Goal: Check status: Check status

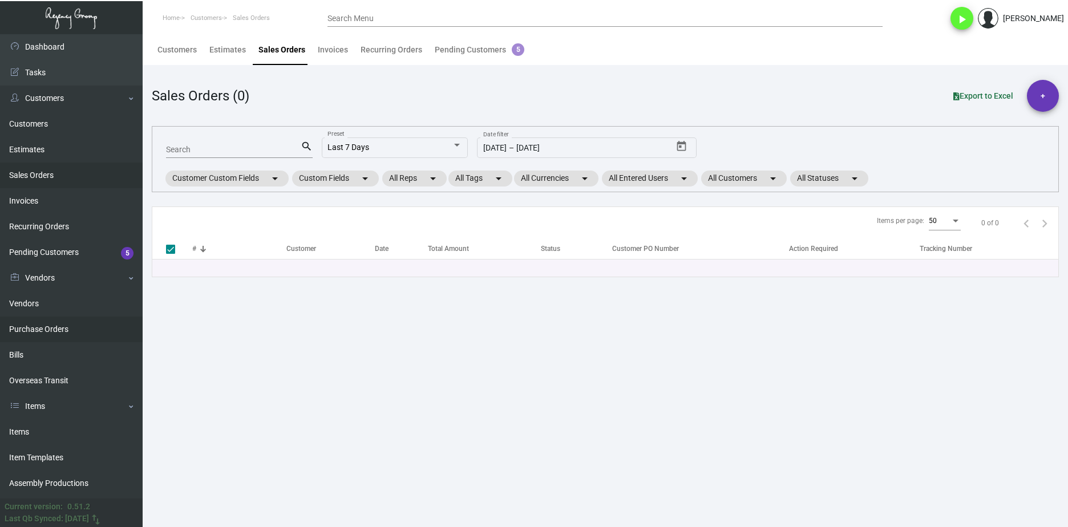
click at [91, 333] on link "Purchase Orders" at bounding box center [71, 330] width 143 height 26
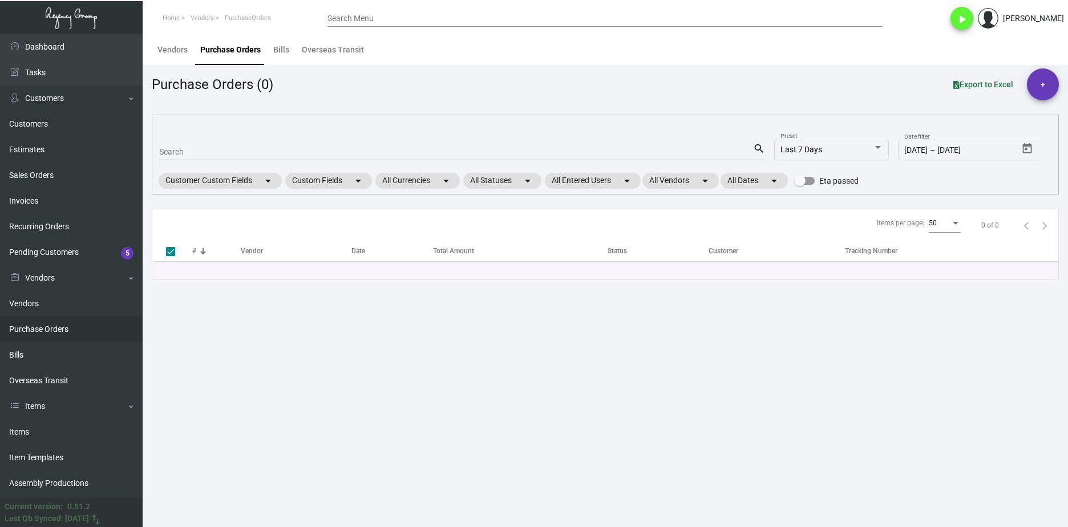
click at [195, 157] on div "Search" at bounding box center [456, 152] width 594 height 18
click at [195, 154] on input "Search" at bounding box center [456, 152] width 594 height 9
paste input "105594"
type input "105594"
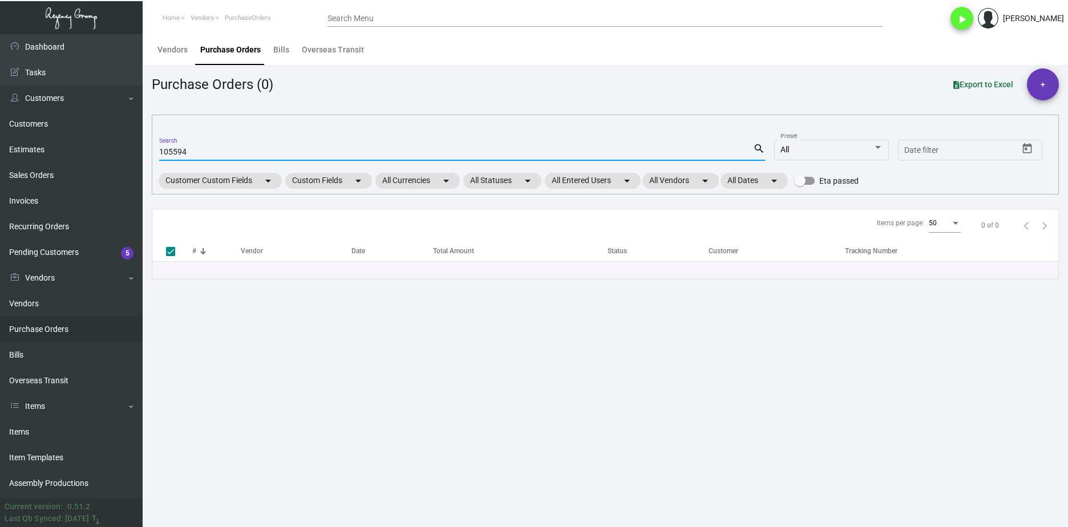
checkbox input "false"
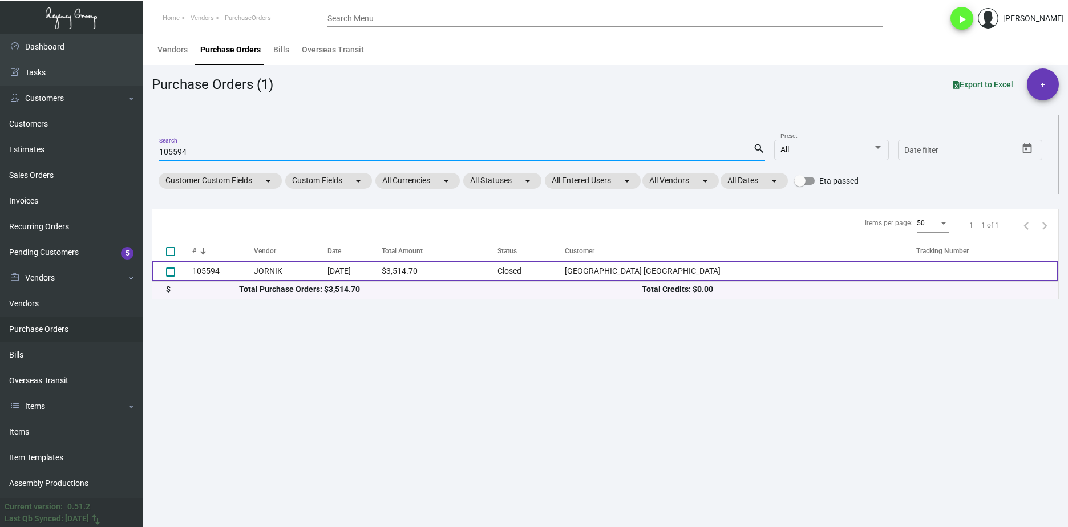
click at [224, 271] on td "105594" at bounding box center [223, 271] width 62 height 20
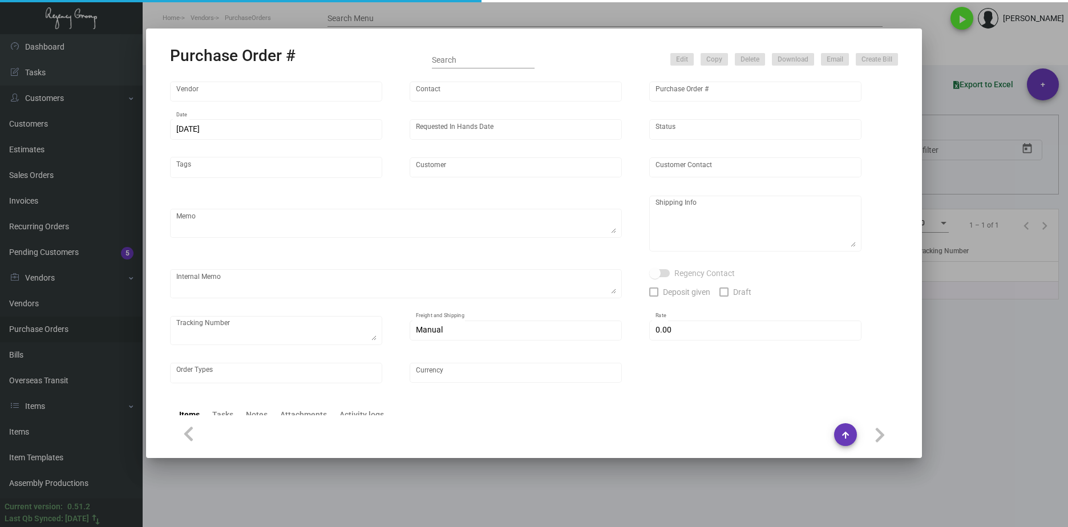
type input "JORNIK"
type input "[PERSON_NAME]"
type input "105594"
type input "[DATE]"
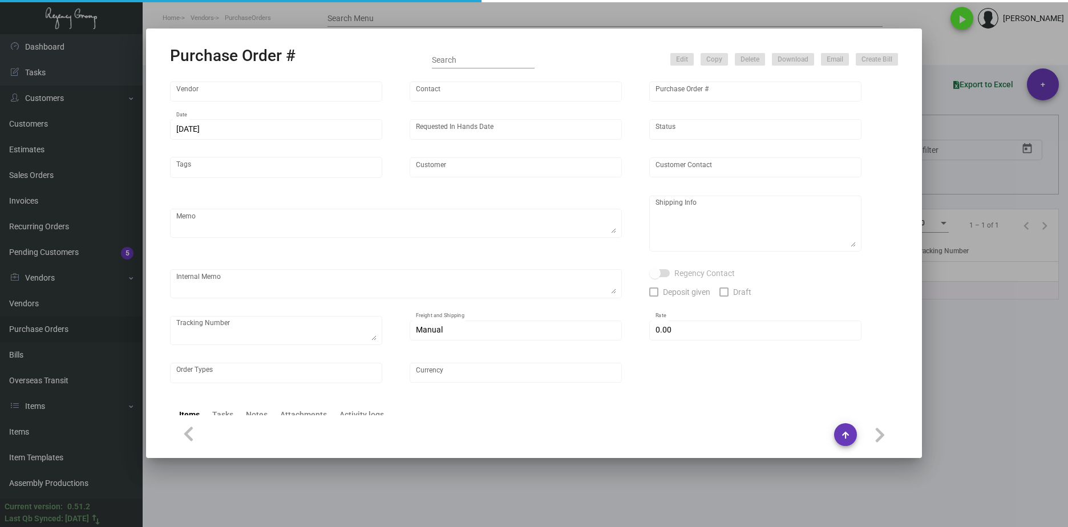
type input "[GEOGRAPHIC_DATA] [GEOGRAPHIC_DATA]"
type input "[PERSON_NAME]"
type textarea "Repeat Previous Artwork PO 10358. When ready to ship, contact: [EMAIL_ADDRESS][…"
type textarea "[PERSON_NAME] [GEOGRAPHIC_DATA] [GEOGRAPHIC_DATA] [STREET_ADDRESS]"
type textarea "****RD ACH [DATE] (Cancelled). RD ACH [DATE] (Reissued).*****"
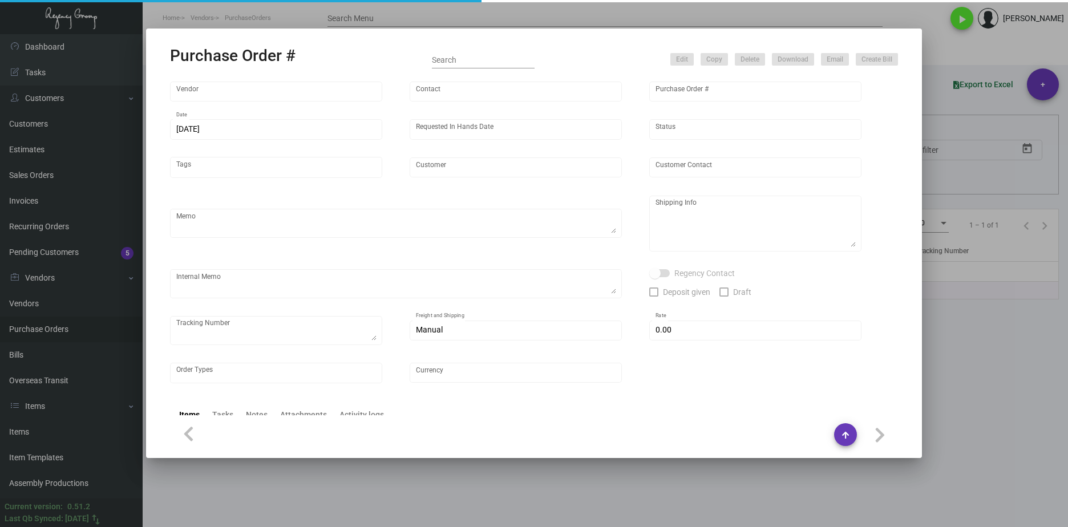
checkbox input "true"
type input "$ 82.10"
type input "United States Dollar $"
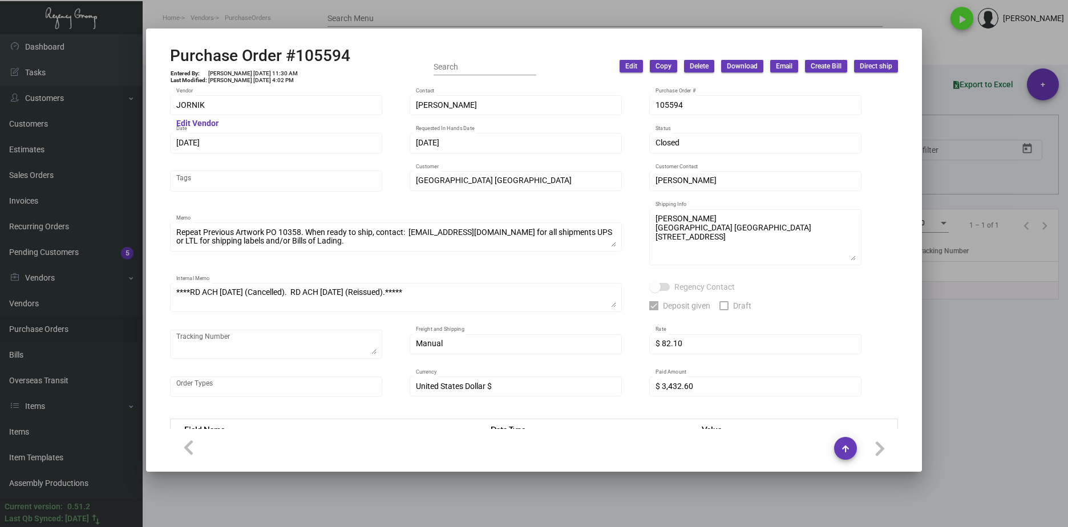
click at [361, 57] on div "Purchase Order #105594 Entered By: [PERSON_NAME] [DATE] 11:30 AM Last Modified:…" at bounding box center [534, 66] width 728 height 41
click at [152, 108] on mat-dialog-container "Purchase Order #105594 Entered By: [PERSON_NAME] [DATE] 11:30 AM Last Modified:…" at bounding box center [534, 250] width 776 height 443
drag, startPoint x: 262, startPoint y: 72, endPoint x: 242, endPoint y: 71, distance: 20.0
click at [242, 71] on td "[PERSON_NAME] [DATE] 11:30 AM" at bounding box center [253, 73] width 91 height 7
copy td "[DATE]"
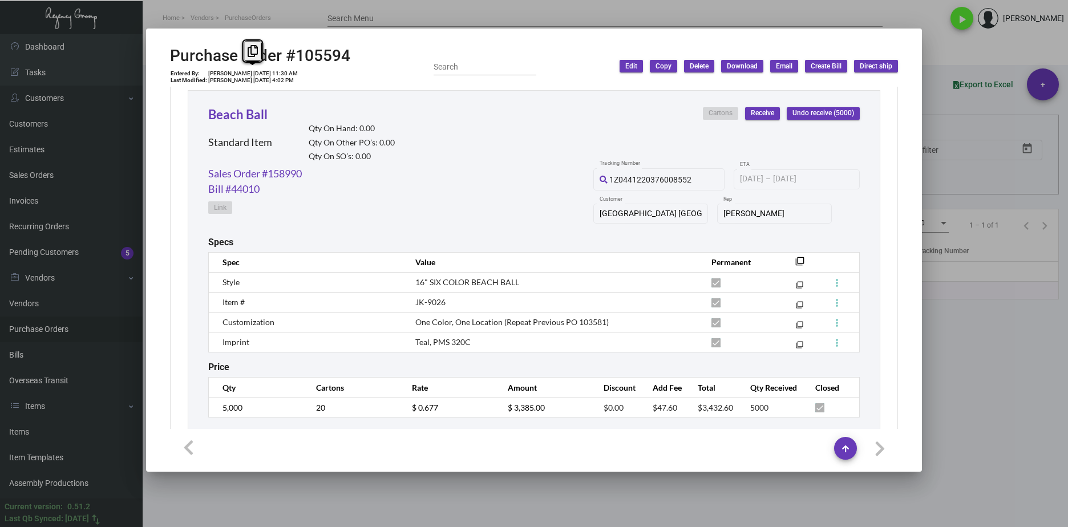
scroll to position [557, 0]
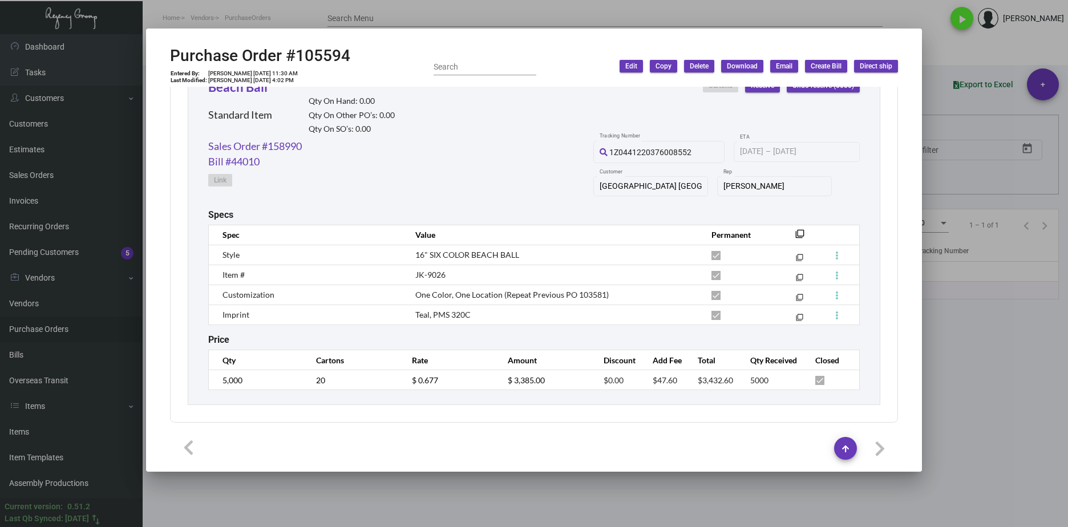
click at [207, 375] on div "Beach Ball Standard Item Qty On Hand: 0.00 Qty On Other PO’s: 0.00 Qty On SO’s:…" at bounding box center [534, 234] width 693 height 342
click at [544, 297] on span "One Color, One Location (Repeat Previous PO 103581)" at bounding box center [511, 295] width 193 height 10
drag, startPoint x: 318, startPoint y: 146, endPoint x: 203, endPoint y: 147, distance: 115.3
click at [200, 147] on div "Beach Ball Standard Item Qty On Hand: 0.00 Qty On Other PO’s: 0.00 Qty On SO’s:…" at bounding box center [534, 234] width 693 height 342
copy link "Sales Order #158990"
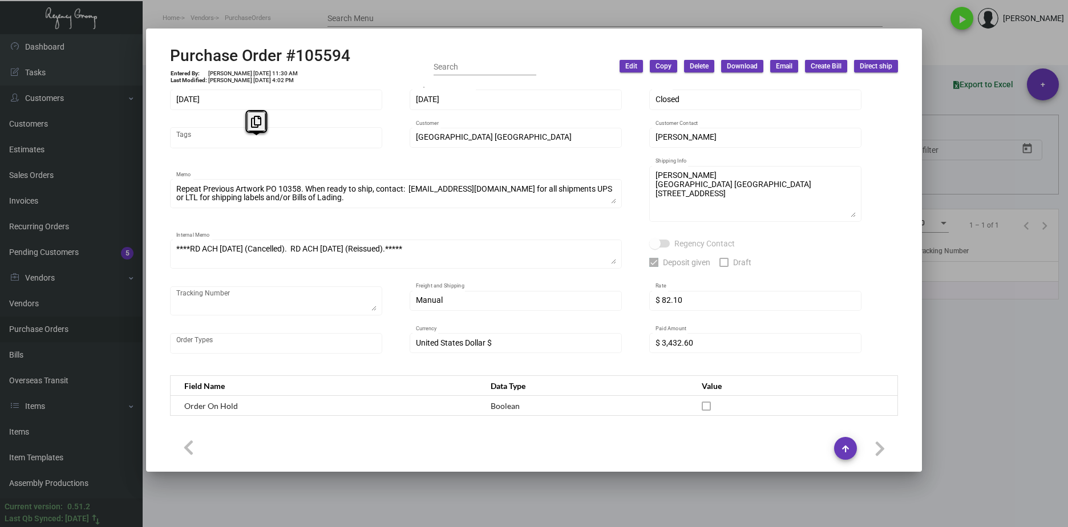
scroll to position [0, 0]
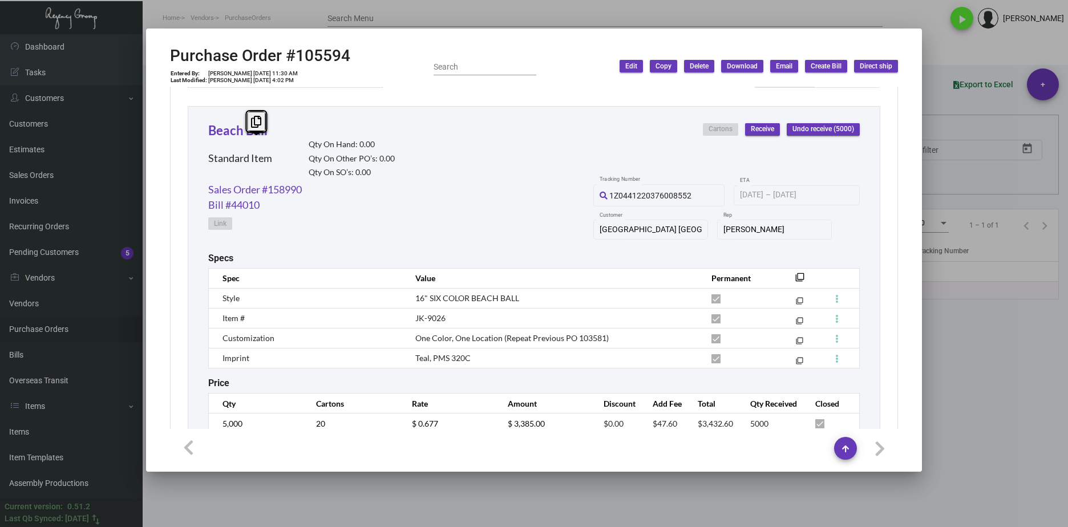
click at [469, 211] on div "Sales Order #158990 Bill #44010 Link 1Z0441220376008552 Tracking Number [DATE] …" at bounding box center [534, 217] width 652 height 71
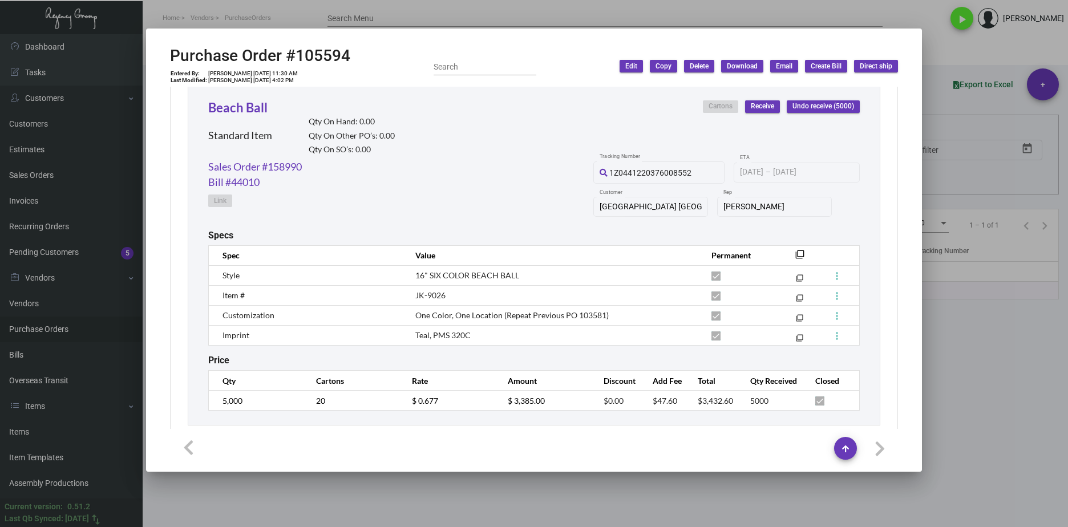
scroll to position [557, 0]
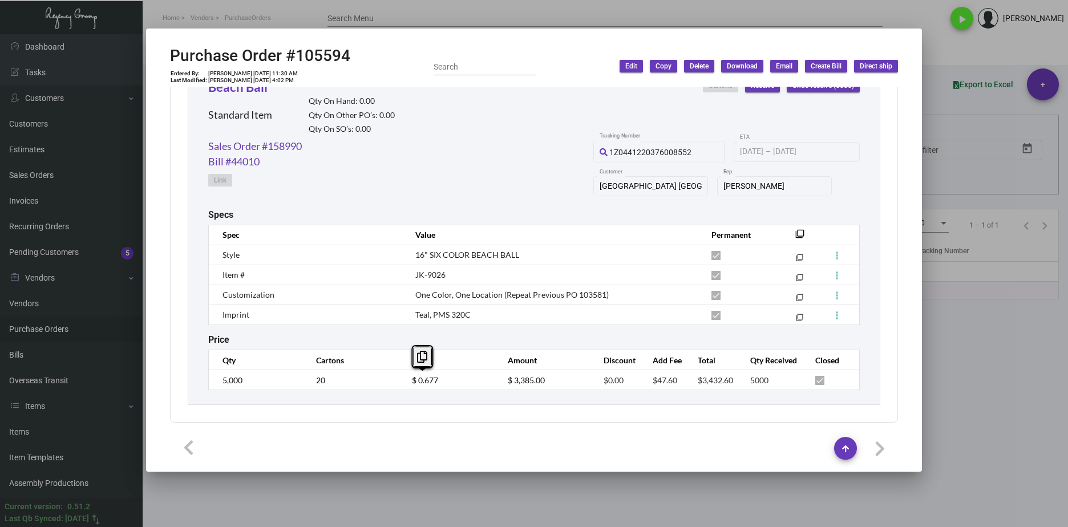
click at [405, 383] on td "$ 0.677" at bounding box center [449, 380] width 96 height 20
drag, startPoint x: 672, startPoint y: 383, endPoint x: 629, endPoint y: 382, distance: 42.8
click at [629, 382] on tr "5,000 20 $ 0.677 $ 3,385.00 $0.00 $47.60 $3,432.60 5000" at bounding box center [534, 380] width 651 height 20
copy tr "$47.60"
click at [290, 152] on link "Sales Order #158990" at bounding box center [255, 146] width 94 height 15
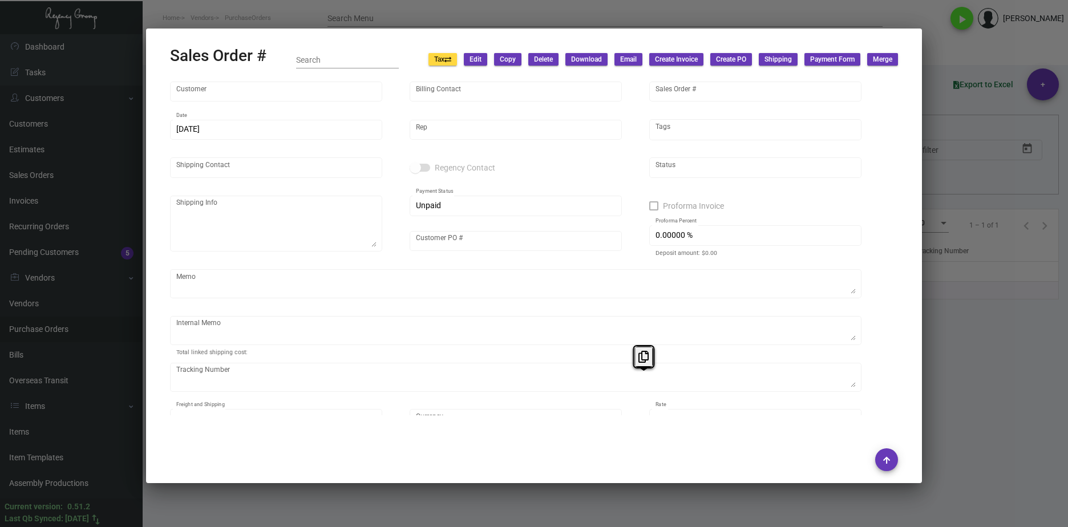
type input "[GEOGRAPHIC_DATA] [GEOGRAPHIC_DATA]"
type input "[PERSON_NAME]"
type input "158990"
type input "[DATE]"
type input "[PERSON_NAME]"
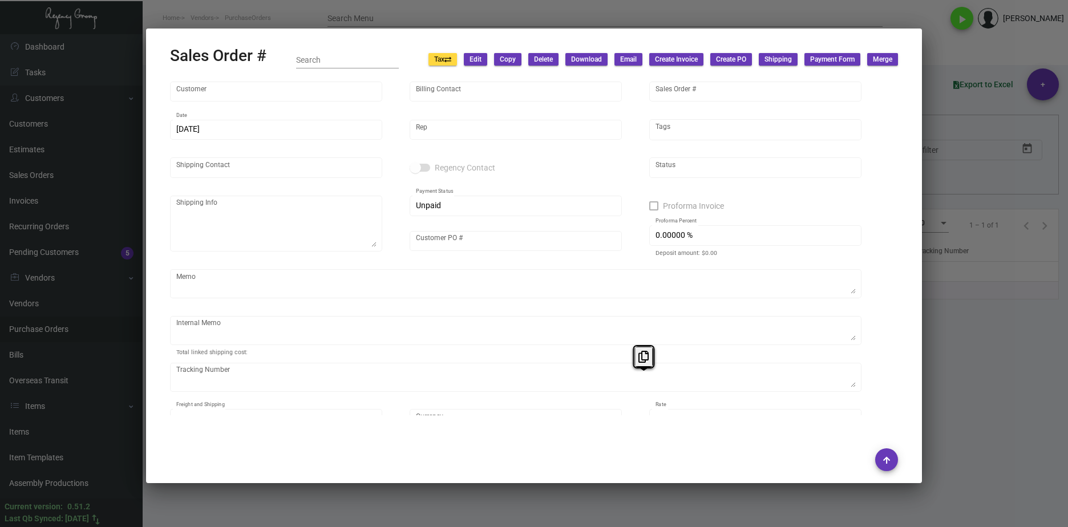
type input "[PERSON_NAME]"
type textarea "[PERSON_NAME] [GEOGRAPHIC_DATA] [GEOGRAPHIC_DATA] [STREET_ADDRESS]"
type input "[PERSON_NAME]"
type input "United States Dollar $"
type input "8.50000 %"
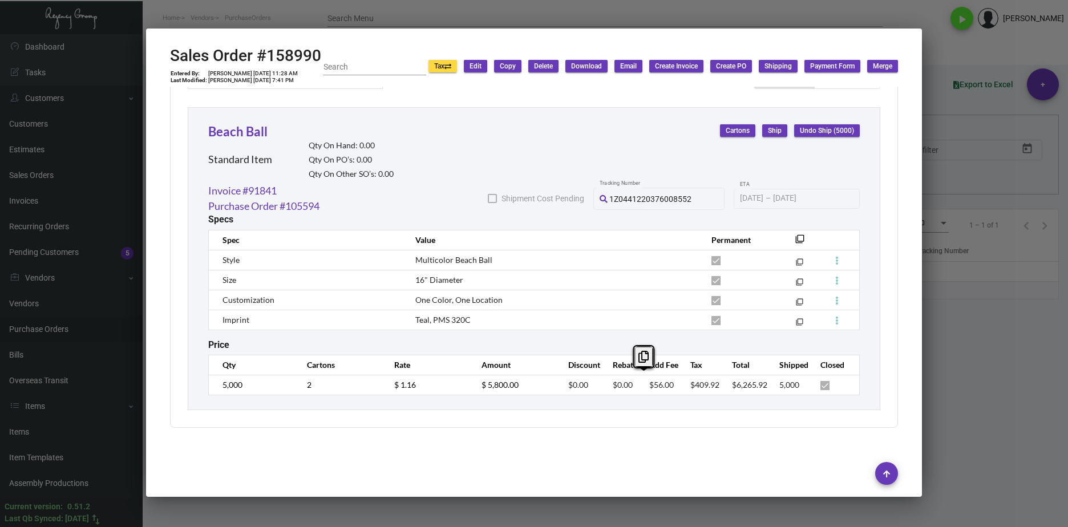
scroll to position [620, 0]
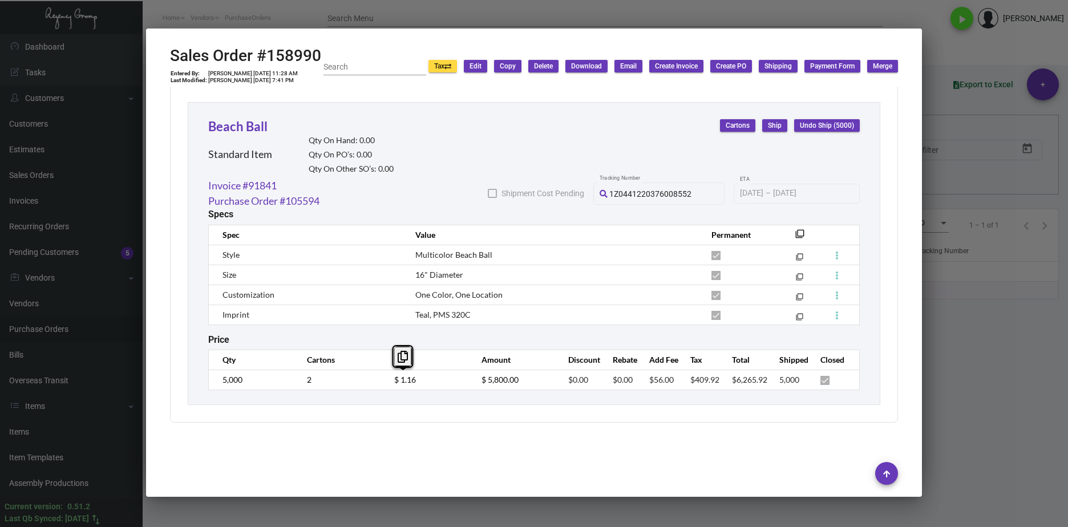
click at [370, 384] on tr "5,000 2 $ 1.16 $ 5,800.00 $0.00 $0.00 $56.00 $409.92 $6,265.92 5,000" at bounding box center [534, 380] width 651 height 20
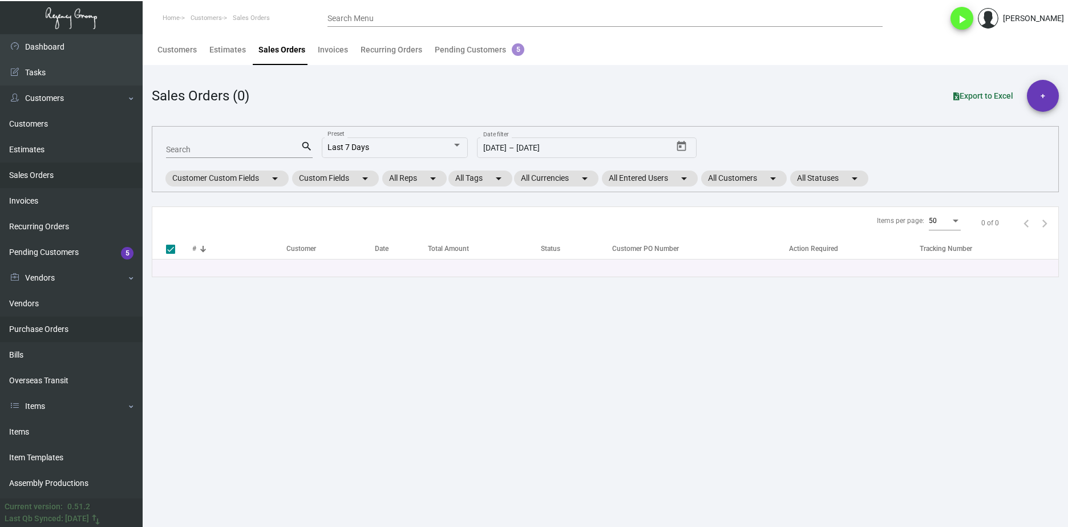
click at [115, 321] on link "Purchase Orders" at bounding box center [71, 330] width 143 height 26
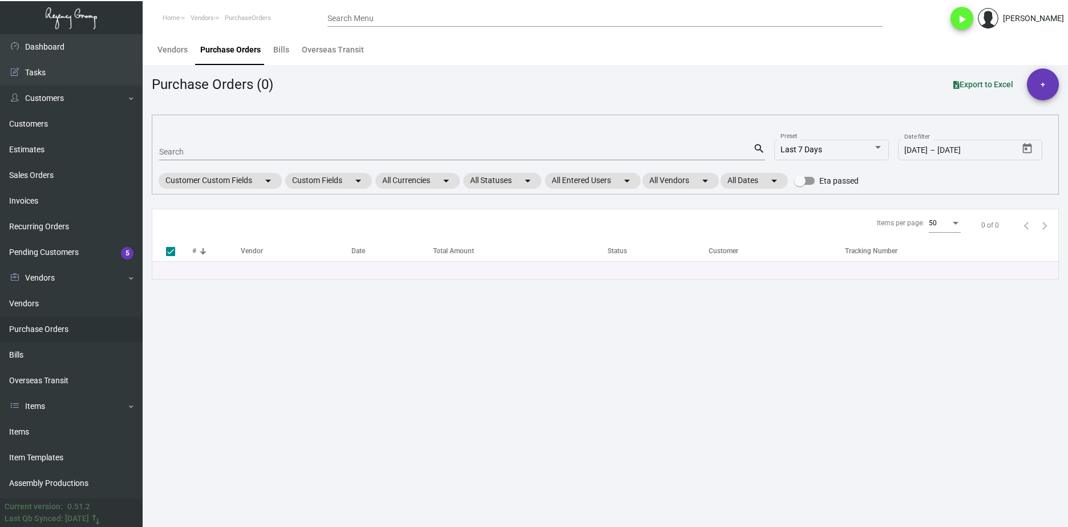
click at [243, 139] on mat-form-field "Search search" at bounding box center [462, 151] width 606 height 35
click at [244, 148] on input "Search" at bounding box center [456, 152] width 594 height 9
paste input "108159"
type input "108159"
checkbox input "false"
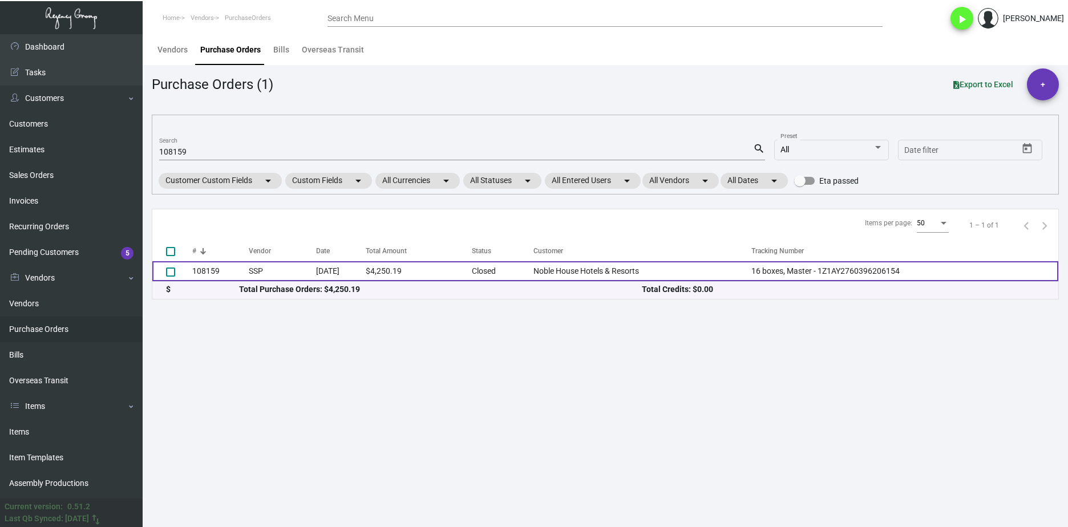
click at [269, 276] on td "SSP" at bounding box center [282, 271] width 67 height 20
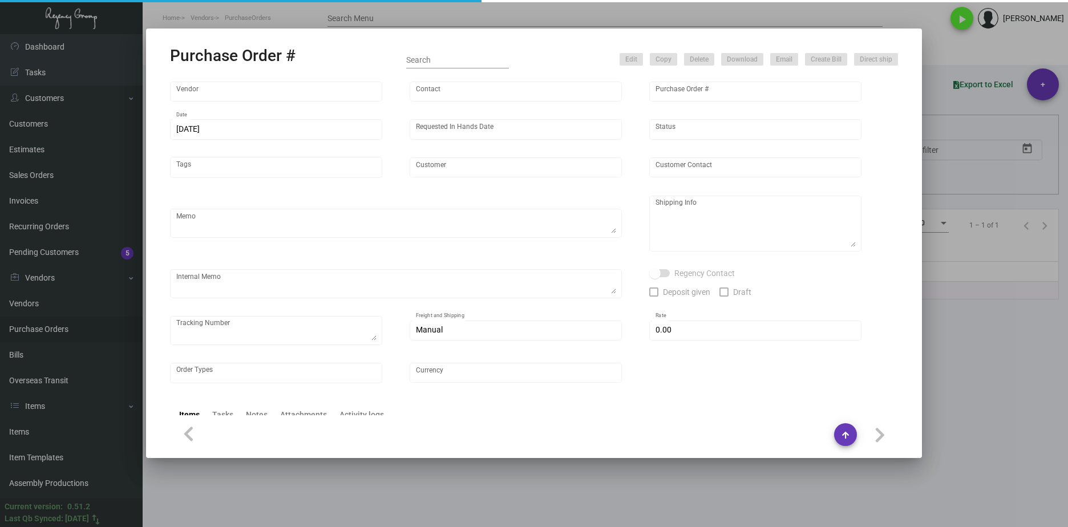
type input "SSP"
type input "Judy Christopher"
type input "108159"
type input "11/4/2024"
type input "1/31/2025"
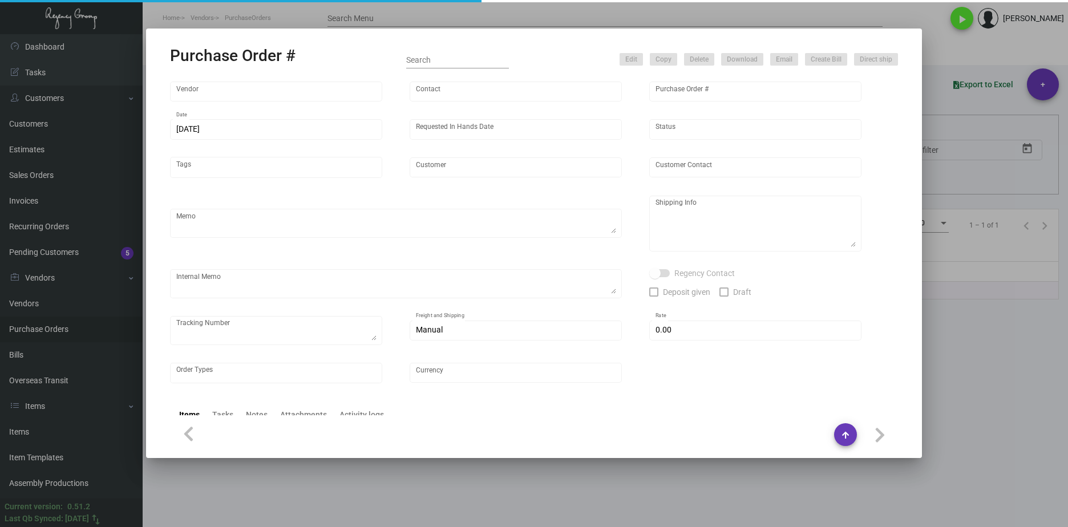
type input "Noble House Hotels & Resorts"
type textarea "Quote - 5576527 / Reorder - Purchase Order #104303 / Please reach out to SH for…"
type textarea "Regency Group LA 10845 Vanowen Unit F North Hollywood Los Angeles, CA, 91605 US"
type textarea "Label provided to vendor to ship to LA Warehouse. UPS Ground Cost $322.88"
checkbox input "true"
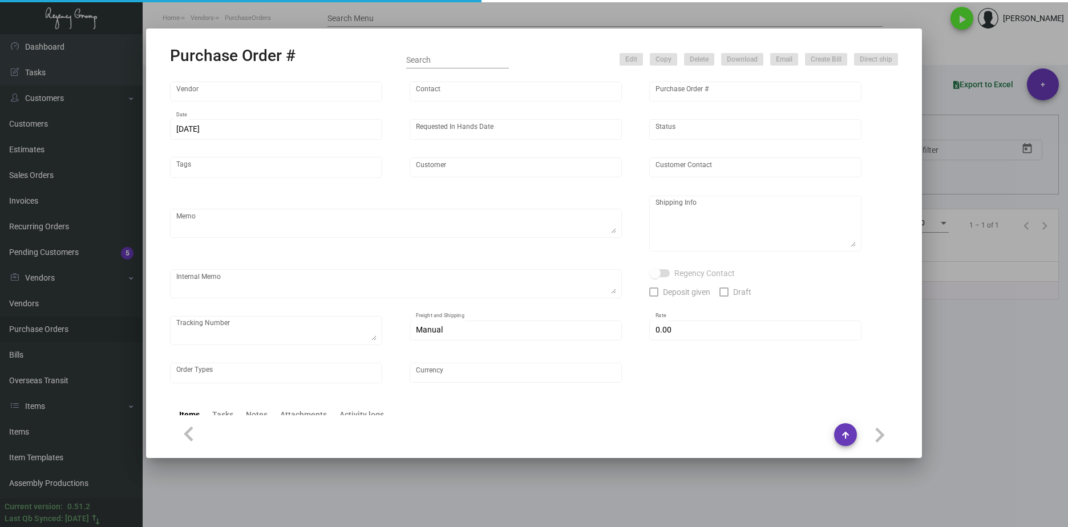
type textarea "16 boxes, Master - 1Z1AY2760396206154"
type input "$ 0.00"
type input "United States Dollar $"
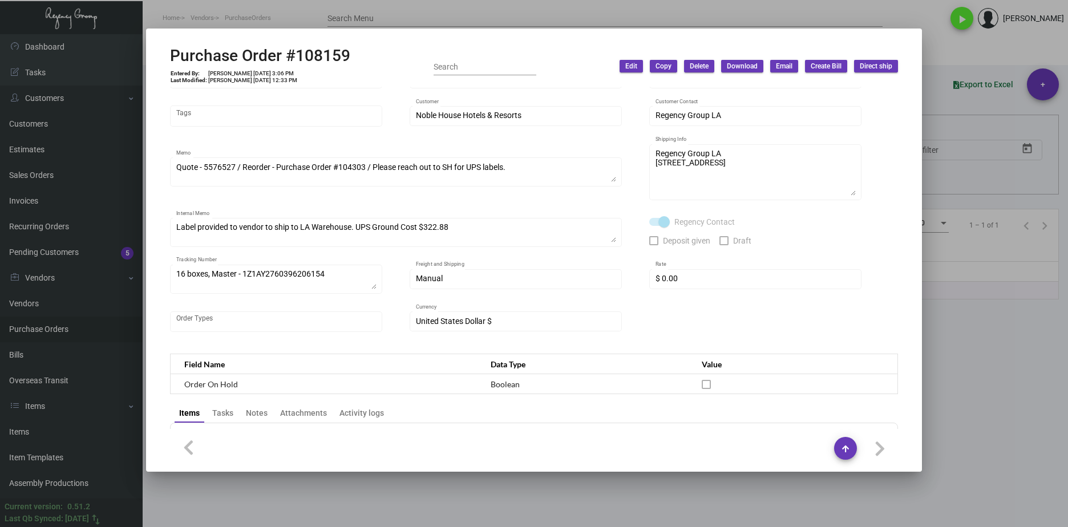
scroll to position [61, 0]
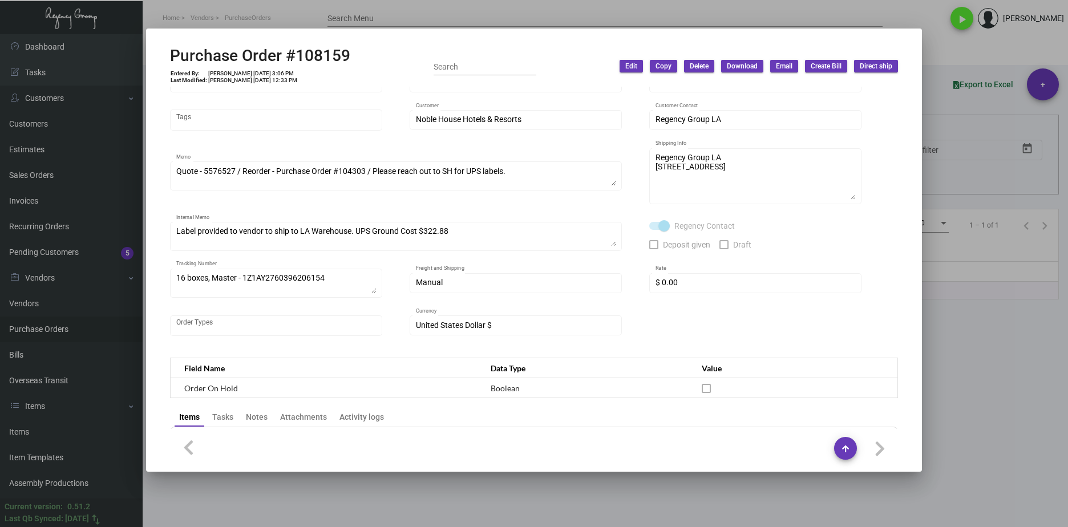
click at [1020, 445] on div at bounding box center [534, 263] width 1068 height 527
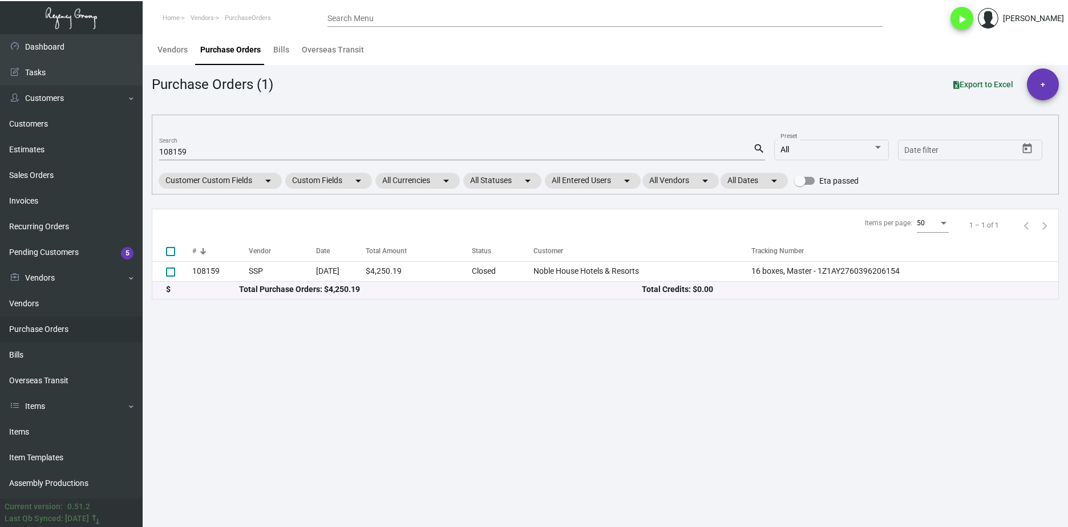
click at [177, 152] on input "108159" at bounding box center [456, 152] width 594 height 9
paste input "97550"
type input "97550"
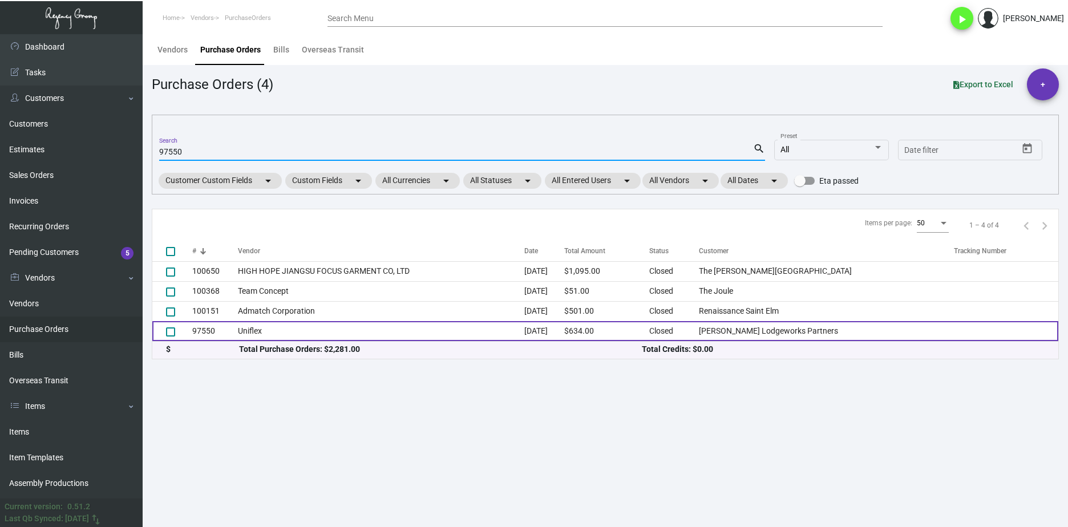
click at [250, 335] on td "Uniflex" at bounding box center [381, 331] width 286 height 20
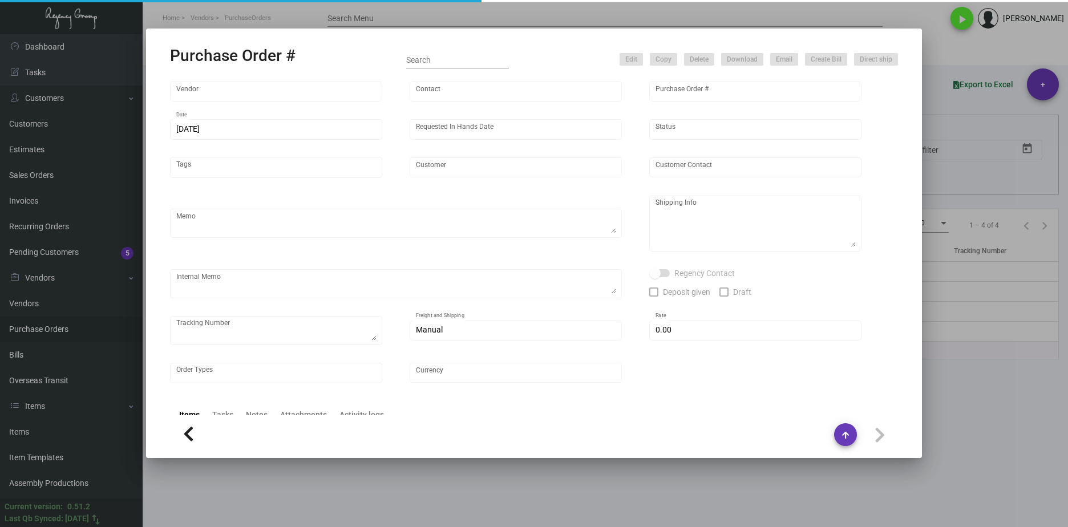
type input "Uniflex"
type input "Neil Sklar"
type input "97550"
type input "4/3/2023"
type input "4/13/2023"
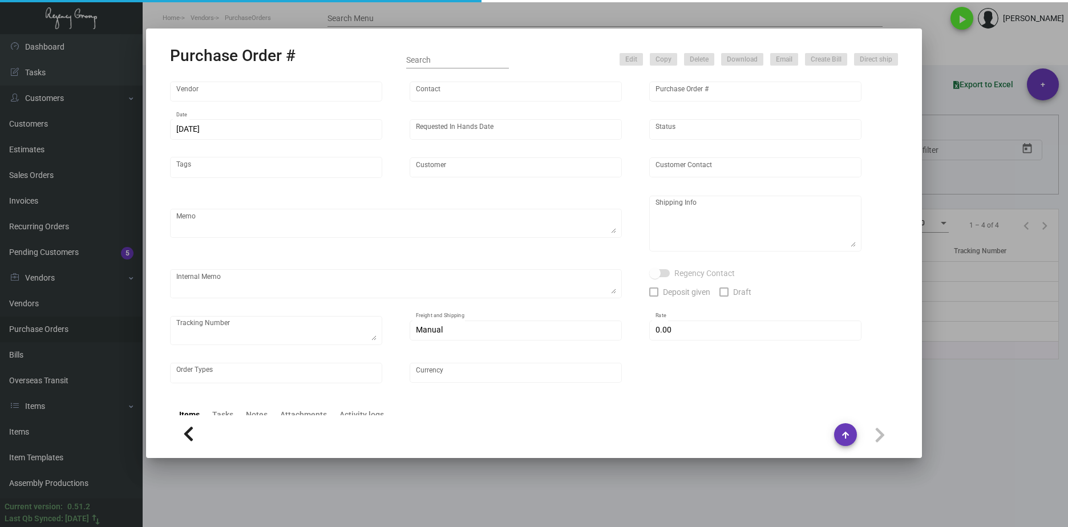
type input "Archer Lodgeworks Partners"
type textarea "Repeat of previous PO# 84868. Ship via UPS Ground Acct# 1AY276."
type textarea "Alex Penate Regency Group NJ 22 Belgrove Dr. Kearny, NJ, 07032 US"
checkbox input "true"
type input "$ 0.00"
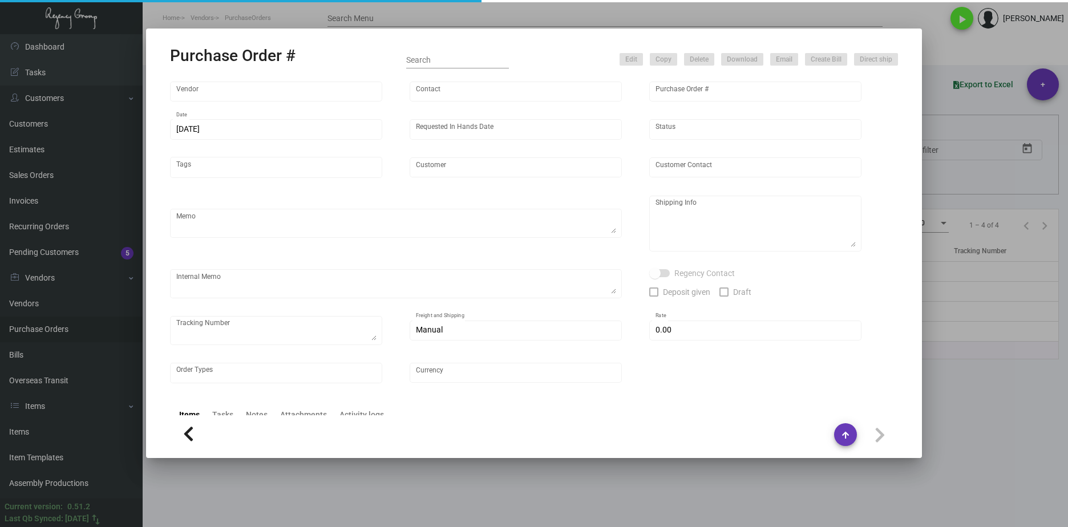
type input "United States Dollar $"
